Goal: Complete application form: Complete application form

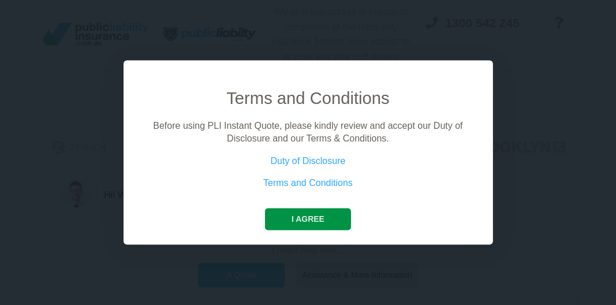
click at [307, 220] on button "I agree" at bounding box center [308, 219] width 86 height 22
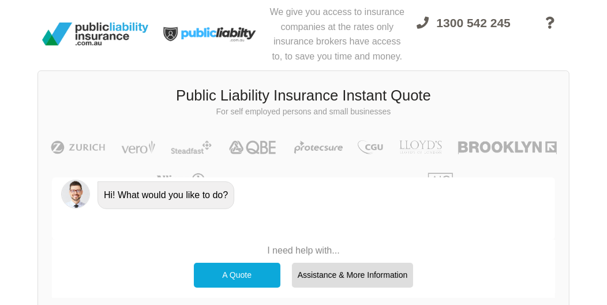
click at [239, 272] on div "A Quote" at bounding box center [237, 275] width 87 height 24
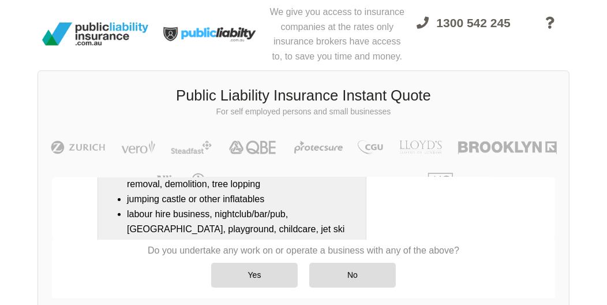
scroll to position [346, 0]
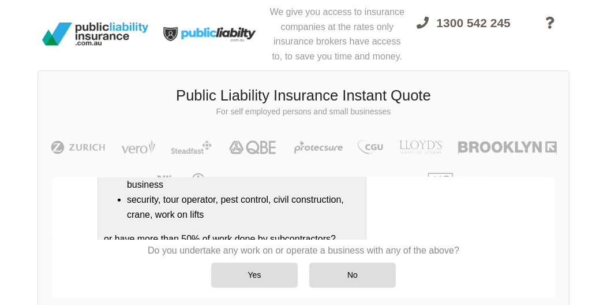
click at [455, 223] on div "Do you undertake any work on or operate a business that is/has a: refineries, c…" at bounding box center [319, 98] width 453 height 309
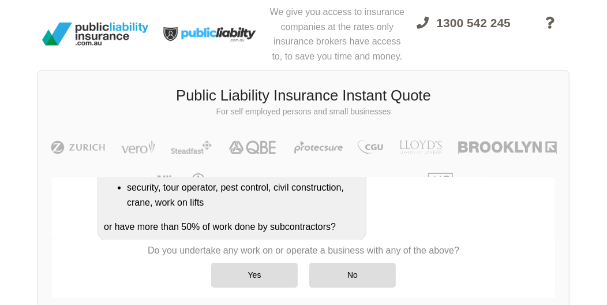
scroll to position [358, 0]
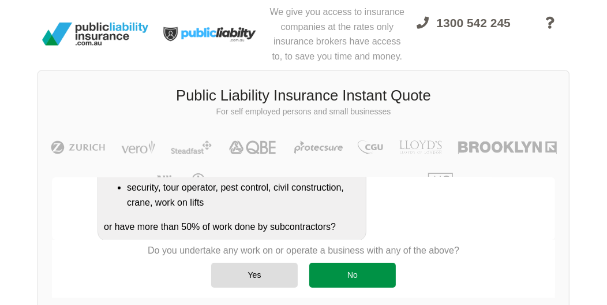
click at [360, 270] on div "No" at bounding box center [352, 275] width 87 height 24
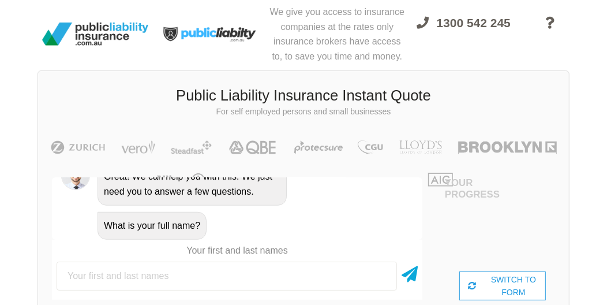
scroll to position [560, 0]
click at [368, 234] on div "What is your full name?" at bounding box center [253, 223] width 320 height 29
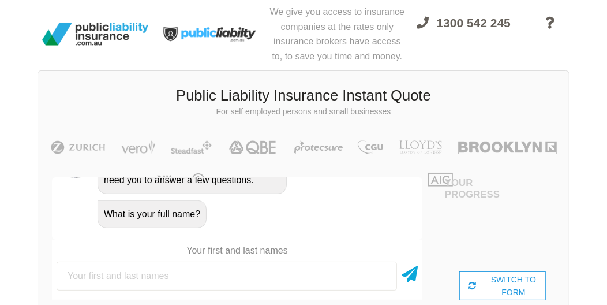
scroll to position [572, 0]
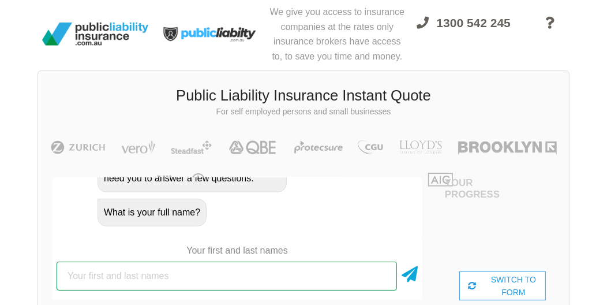
click at [279, 276] on input "text" at bounding box center [227, 275] width 340 height 29
type input "[PERSON_NAME]"
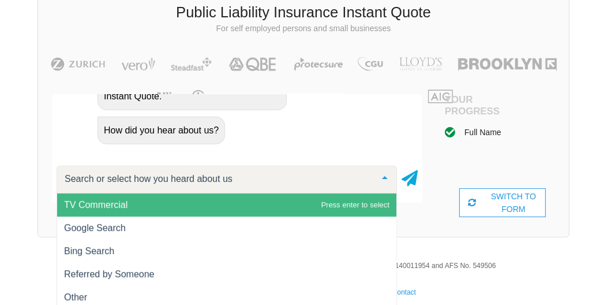
scroll to position [92, 0]
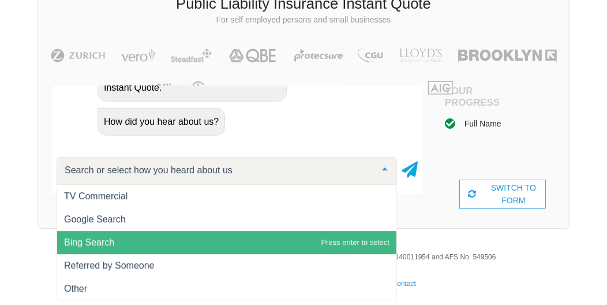
click at [193, 231] on span "Bing Search" at bounding box center [226, 242] width 339 height 23
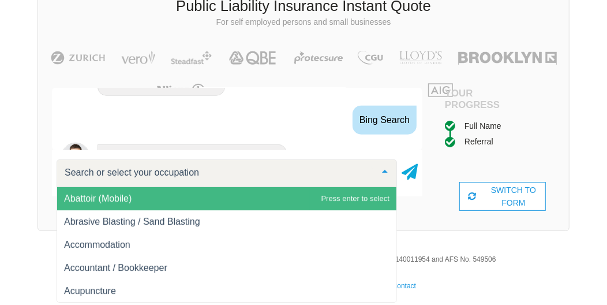
scroll to position [843, 0]
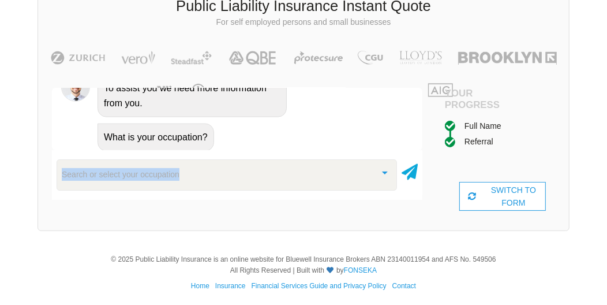
drag, startPoint x: 417, startPoint y: 142, endPoint x: 418, endPoint y: 157, distance: 15.0
click at [418, 157] on div "Hi! What would you like to do? A Quote No problem, we can help with that, Do yo…" at bounding box center [237, 149] width 370 height 123
click at [246, 180] on div "Search or select your occupation" at bounding box center [227, 174] width 340 height 31
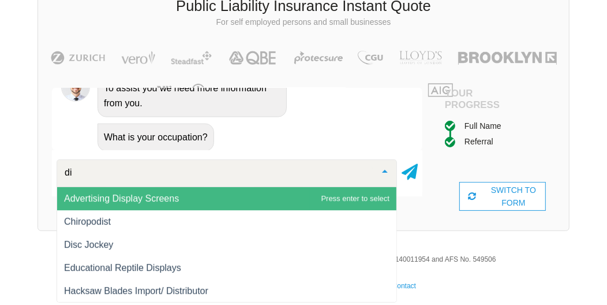
type input "d"
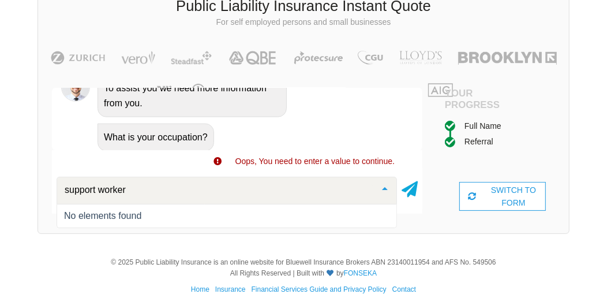
click at [197, 218] on div "No elements found" at bounding box center [226, 215] width 325 height 9
click at [190, 190] on input "support worker" at bounding box center [218, 190] width 312 height 12
drag, startPoint x: 196, startPoint y: 192, endPoint x: -2, endPoint y: 189, distance: 198.5
click at [0, 189] on html "We give you access to insurance companies at the rates only insurance brokers h…" at bounding box center [303, 111] width 607 height 400
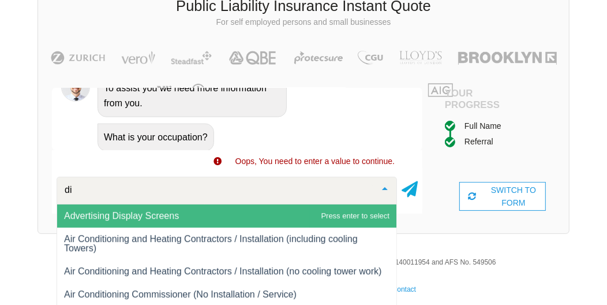
type input "d"
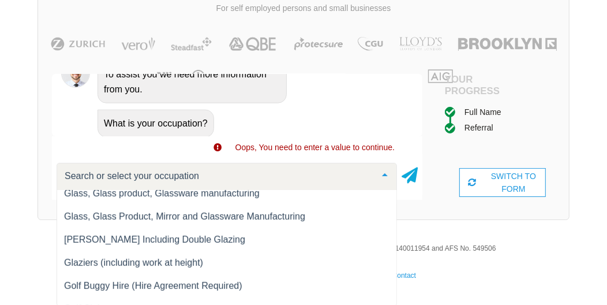
scroll to position [6951, 0]
